Goal: Task Accomplishment & Management: Use online tool/utility

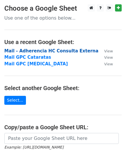
click at [53, 51] on strong "Mail - Adherencia HC Consulta Externa" at bounding box center [51, 50] width 94 height 5
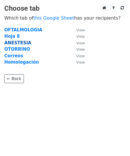
click at [18, 44] on strong "ANESTESIA" at bounding box center [17, 42] width 27 height 5
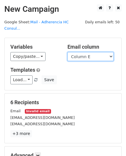
click at [80, 52] on select "Column A Column B Column C Column D Column E Column F Column G Column H Column …" at bounding box center [91, 56] width 46 height 9
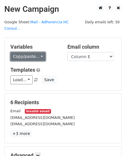
click at [40, 52] on link "Copy/paste..." at bounding box center [27, 56] width 35 height 9
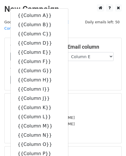
click at [67, 68] on div "Templates Load... Auditoria HC Consulta Externa - Oftalmología Save" at bounding box center [63, 76] width 114 height 18
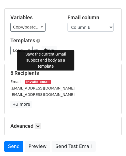
scroll to position [58, 0]
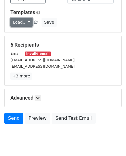
click at [27, 18] on link "Load..." at bounding box center [21, 22] width 22 height 9
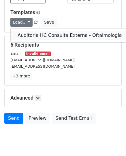
click at [27, 31] on link "Auditoria HC Consulta Externa - Oftalmología" at bounding box center [70, 35] width 118 height 9
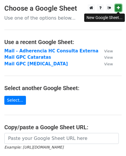
click at [120, 8] on icon at bounding box center [118, 8] width 3 height 4
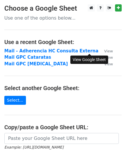
click at [104, 50] on small "View" at bounding box center [108, 51] width 9 height 4
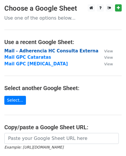
click at [21, 53] on strong "Mail - Adherencia HC Consulta Externa" at bounding box center [51, 50] width 94 height 5
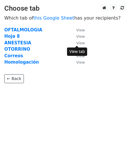
click at [80, 43] on small "View" at bounding box center [80, 43] width 9 height 4
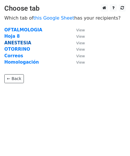
click at [19, 44] on strong "ANESTESIA" at bounding box center [17, 42] width 27 height 5
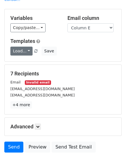
scroll to position [39, 0]
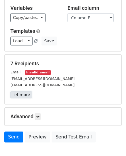
click at [18, 91] on link "+4 more" at bounding box center [21, 94] width 22 height 7
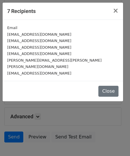
click at [20, 36] on small "cristinayepes78@hotmail.com" at bounding box center [39, 34] width 64 height 4
click at [116, 12] on span "×" at bounding box center [116, 11] width 6 height 8
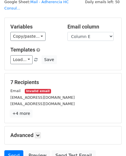
scroll to position [10, 0]
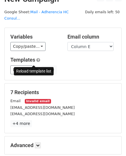
click at [34, 68] on span at bounding box center [35, 70] width 3 height 4
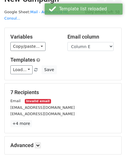
scroll to position [0, 0]
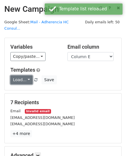
click at [28, 76] on link "Load..." at bounding box center [21, 80] width 22 height 9
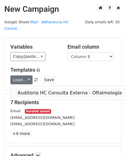
click at [30, 89] on link "Auditoria HC Consulta Externa - Oftalmología" at bounding box center [70, 93] width 118 height 9
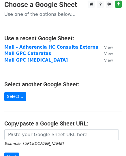
scroll to position [29, 0]
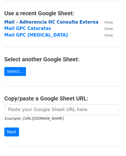
click at [78, 20] on strong "Mail - Adherencia HC Consulta Externa" at bounding box center [51, 22] width 94 height 5
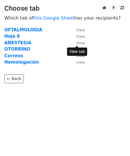
click at [80, 42] on small "View" at bounding box center [80, 43] width 9 height 4
click at [18, 43] on strong "ANESTESIA" at bounding box center [17, 42] width 27 height 5
click at [78, 43] on small "View" at bounding box center [80, 43] width 9 height 4
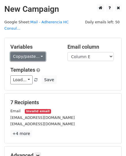
click at [37, 54] on link "Copy/paste..." at bounding box center [27, 56] width 35 height 9
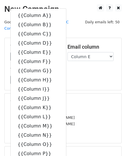
click at [74, 67] on h5 "Templates" at bounding box center [62, 70] width 105 height 6
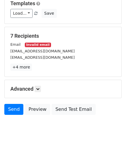
scroll to position [68, 0]
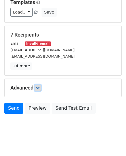
click at [41, 85] on link at bounding box center [38, 88] width 6 height 6
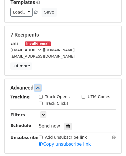
click at [41, 85] on link at bounding box center [38, 88] width 6 height 6
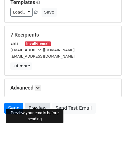
click at [38, 103] on link "Preview" at bounding box center [37, 108] width 25 height 11
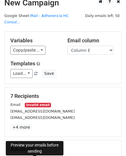
scroll to position [0, 0]
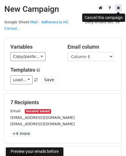
click at [119, 8] on icon at bounding box center [118, 8] width 3 height 4
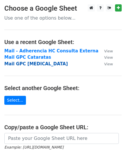
click at [35, 64] on strong "Mail GPC [MEDICAL_DATA]" at bounding box center [35, 63] width 63 height 5
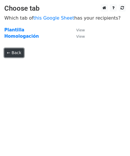
click at [18, 55] on link "← Back" at bounding box center [14, 52] width 20 height 9
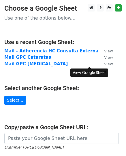
click at [104, 63] on small "View" at bounding box center [108, 64] width 9 height 4
click at [32, 65] on strong "Mail GPC Glaucoma" at bounding box center [35, 63] width 63 height 5
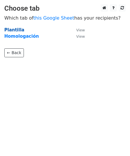
click at [16, 32] on strong "Plantilla" at bounding box center [14, 29] width 20 height 5
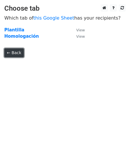
click at [17, 53] on link "← Back" at bounding box center [14, 52] width 20 height 9
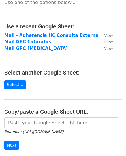
scroll to position [29, 0]
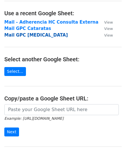
click at [28, 37] on strong "Mail GPC Glaucoma" at bounding box center [35, 35] width 63 height 5
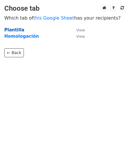
click at [16, 30] on strong "Plantilla" at bounding box center [14, 29] width 20 height 5
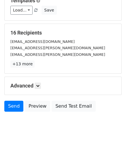
scroll to position [68, 0]
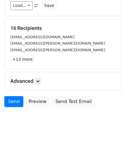
click at [20, 26] on h5 "16 Recipients" at bounding box center [62, 28] width 105 height 6
click at [25, 59] on link "+13 more" at bounding box center [22, 59] width 24 height 7
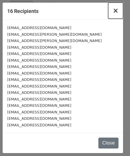
click at [115, 12] on span "×" at bounding box center [116, 11] width 6 height 8
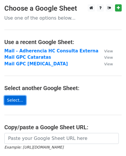
click at [16, 100] on link "Select..." at bounding box center [15, 100] width 22 height 9
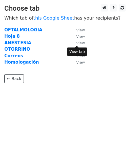
click at [78, 44] on small "View" at bounding box center [80, 43] width 9 height 4
click at [18, 44] on strong "ANESTESIA" at bounding box center [17, 42] width 27 height 5
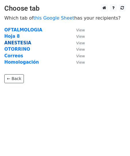
click at [18, 43] on strong "ANESTESIA" at bounding box center [17, 42] width 27 height 5
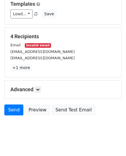
scroll to position [68, 0]
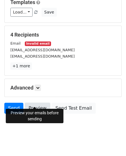
click at [31, 103] on link "Preview" at bounding box center [37, 108] width 25 height 11
click at [34, 103] on link "Preview" at bounding box center [37, 108] width 25 height 11
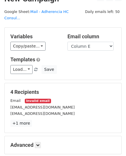
scroll to position [0, 0]
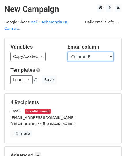
click at [72, 52] on select "Column A Column B Column C Column D Column E Column F Column G Column H Column …" at bounding box center [91, 56] width 46 height 9
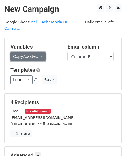
click at [32, 52] on link "Copy/paste..." at bounding box center [27, 56] width 35 height 9
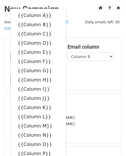
click at [108, 76] on div "Load... Auditoria HC Consulta Externa - Oftalmología Save" at bounding box center [63, 80] width 114 height 9
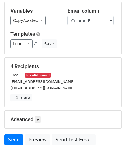
scroll to position [68, 0]
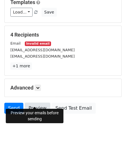
click at [38, 103] on link "Preview" at bounding box center [37, 108] width 25 height 11
click at [34, 103] on link "Preview" at bounding box center [37, 108] width 25 height 11
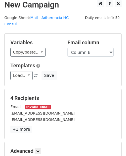
scroll to position [0, 0]
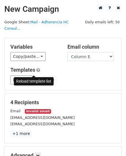
click at [34, 78] on span at bounding box center [35, 80] width 3 height 4
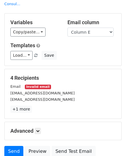
scroll to position [58, 0]
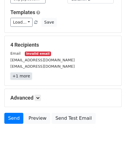
click at [16, 73] on link "+1 more" at bounding box center [21, 76] width 22 height 7
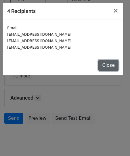
click at [103, 62] on button "Close" at bounding box center [109, 65] width 20 height 11
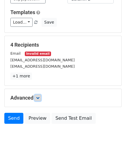
click at [37, 95] on link at bounding box center [38, 98] width 6 height 6
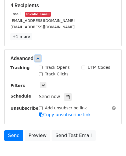
scroll to position [115, 0]
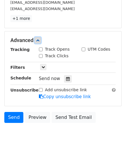
click at [40, 39] on icon at bounding box center [37, 40] width 3 height 3
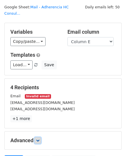
scroll to position [0, 0]
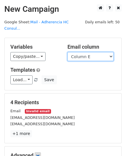
click at [109, 52] on select "Column A Column B Column C Column D Column E Column F Column G Column H Column …" at bounding box center [91, 56] width 46 height 9
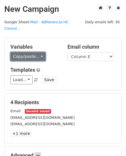
click at [31, 52] on link "Copy/paste..." at bounding box center [27, 56] width 35 height 9
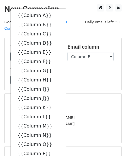
click at [71, 100] on h5 "4 Recipients" at bounding box center [62, 103] width 105 height 6
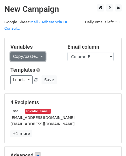
click at [29, 52] on link "Copy/paste..." at bounding box center [27, 56] width 35 height 9
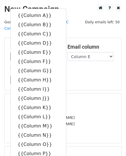
click at [90, 76] on div "Load... Auditoria HC Consulta Externa - Oftalmología Save" at bounding box center [63, 80] width 114 height 9
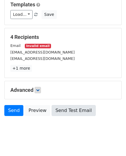
scroll to position [68, 0]
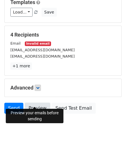
click at [33, 103] on link "Preview" at bounding box center [37, 108] width 25 height 11
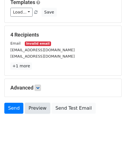
click at [35, 103] on link "Preview" at bounding box center [37, 108] width 25 height 11
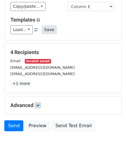
scroll to position [0, 0]
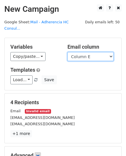
click at [90, 52] on select "Column A Column B Column C Column D Column E Column F Column G Column H Column …" at bounding box center [91, 56] width 46 height 9
click at [68, 52] on select "Column A Column B Column C Column D Column E Column F Column G Column H Column …" at bounding box center [91, 56] width 46 height 9
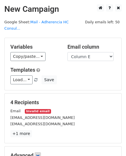
click at [68, 76] on div "Load... Auditoria HC Consulta Externa - Oftalmología Save" at bounding box center [63, 80] width 114 height 9
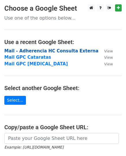
click at [30, 53] on strong "Mail - Adherencia HC Consulta Externa" at bounding box center [51, 50] width 94 height 5
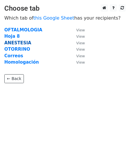
click at [15, 43] on strong "ANESTESIA" at bounding box center [17, 42] width 27 height 5
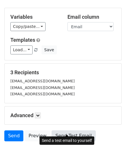
scroll to position [58, 0]
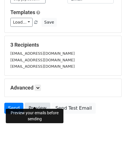
click at [33, 104] on link "Preview" at bounding box center [37, 108] width 25 height 11
click at [40, 105] on link "Preview" at bounding box center [37, 108] width 25 height 11
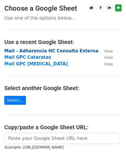
click at [39, 52] on strong "Mail - Adherencia HC Consulta Externa" at bounding box center [51, 50] width 94 height 5
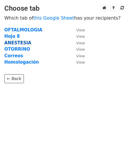
click at [15, 44] on strong "ANESTESIA" at bounding box center [17, 42] width 27 height 5
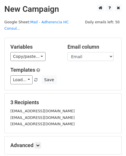
scroll to position [58, 0]
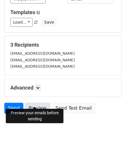
click at [33, 103] on link "Preview" at bounding box center [37, 108] width 25 height 11
click at [38, 104] on link "Preview" at bounding box center [37, 108] width 25 height 11
click at [35, 103] on link "Preview" at bounding box center [37, 108] width 25 height 11
click at [37, 104] on link "Preview" at bounding box center [37, 108] width 25 height 11
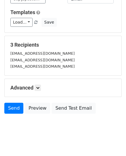
click at [53, 127] on body "New Campaign Daily emails left: 50 Google Sheet: Mail - Adherencia HC Consul...…" at bounding box center [63, 43] width 126 height 193
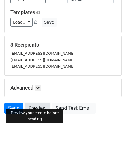
click at [40, 103] on link "Preview" at bounding box center [37, 108] width 25 height 11
click at [33, 103] on link "Preview" at bounding box center [37, 108] width 25 height 11
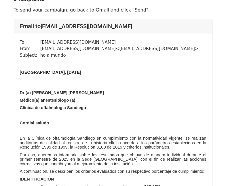
scroll to position [58, 0]
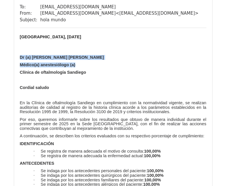
drag, startPoint x: 21, startPoint y: 57, endPoint x: 91, endPoint y: 63, distance: 70.2
click at [91, 63] on div "​ [GEOGRAPHIC_DATA], [DATE] Dr (a) [PERSON_NAME] [PERSON_NAME](a) anestesiólogo…" at bounding box center [113, 174] width 187 height 280
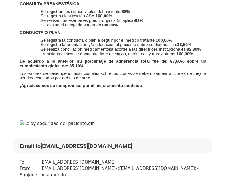
scroll to position [249, 0]
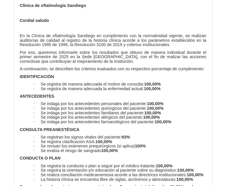
scroll to position [808, 0]
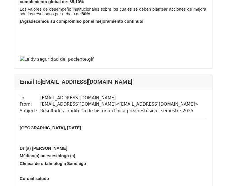
scroll to position [305, 0]
